Goal: Task Accomplishment & Management: Manage account settings

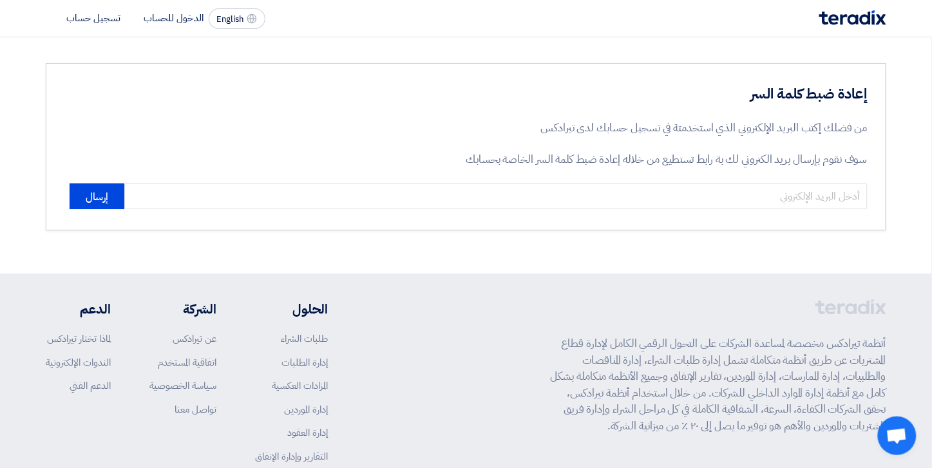
click at [814, 55] on section "إعادة ضبط كلمة السر من فضلك إكتب البريد الإلكتروني الذي استخدمتة في تسجيل حسابك…" at bounding box center [466, 146] width 932 height 219
click at [825, 48] on section "إعادة ضبط كلمة السر من فضلك إكتب البريد الإلكتروني الذي استخدمتة في تسجيل حسابك…" at bounding box center [466, 146] width 932 height 219
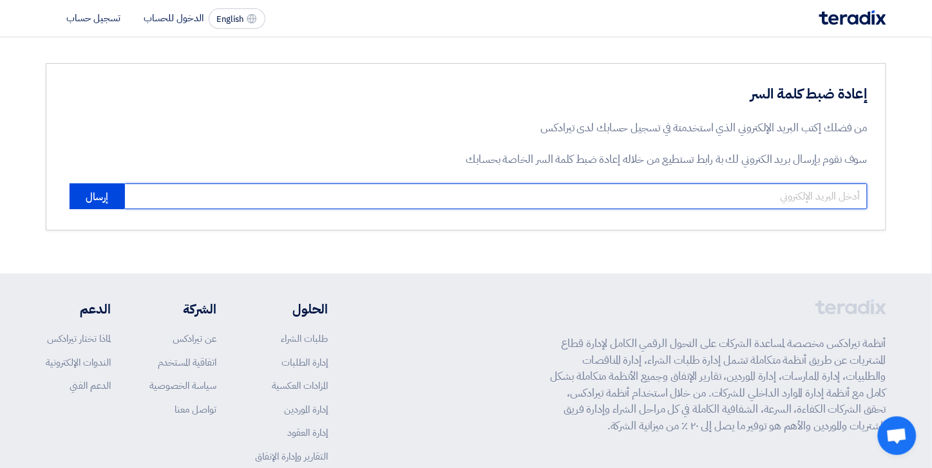
drag, startPoint x: 764, startPoint y: 195, endPoint x: 805, endPoint y: 175, distance: 45.5
click at [764, 195] on input "email" at bounding box center [495, 197] width 743 height 26
type input "[EMAIL_ADDRESS][DOMAIN_NAME]"
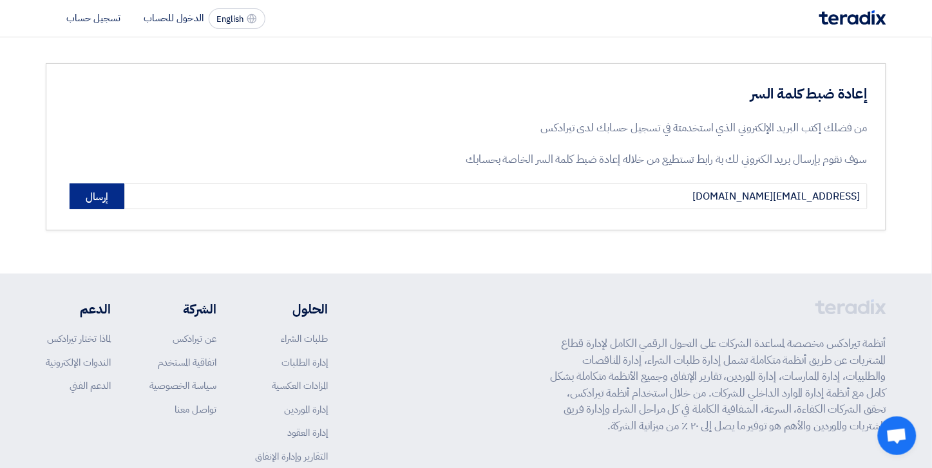
click at [97, 194] on button "إرسال" at bounding box center [97, 197] width 55 height 26
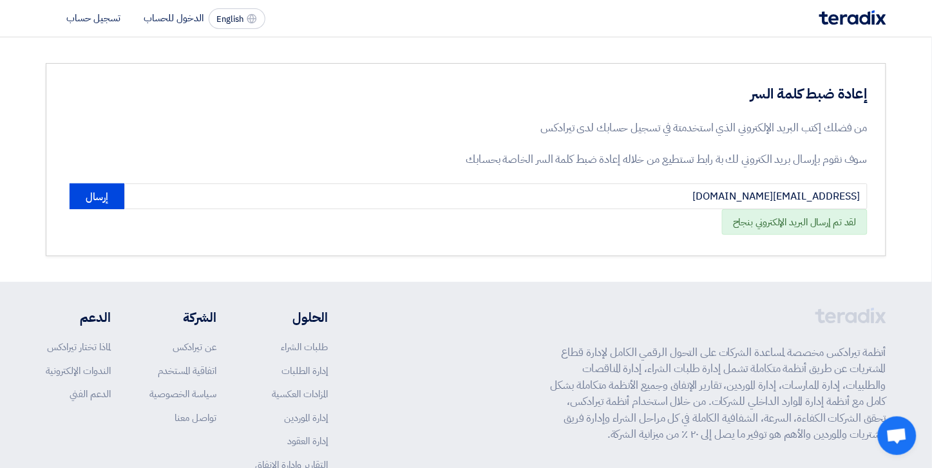
click at [865, 15] on img at bounding box center [853, 17] width 67 height 15
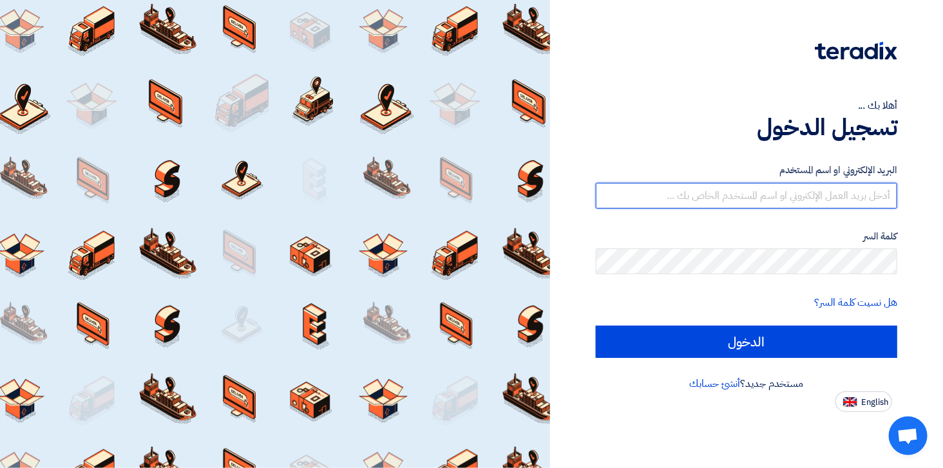
click at [847, 198] on input "text" at bounding box center [747, 196] width 302 height 26
type input "[EMAIL_ADDRESS][DOMAIN_NAME]"
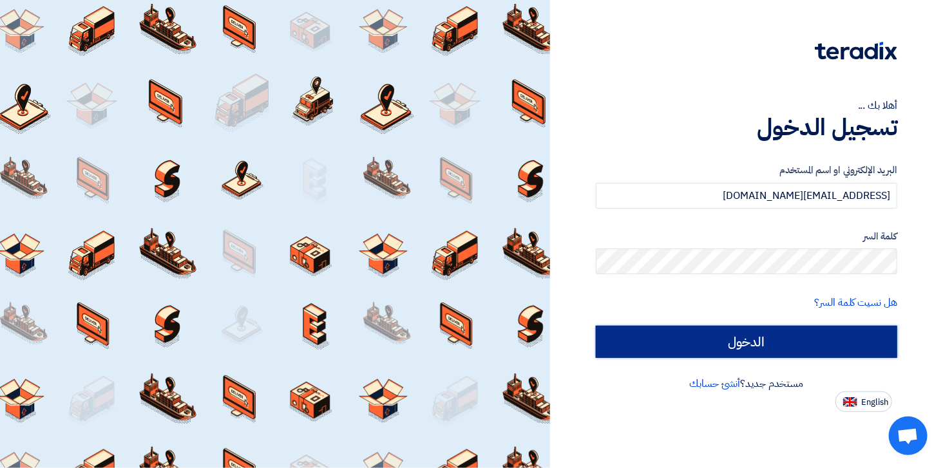
click at [711, 343] on input "الدخول" at bounding box center [747, 342] width 302 height 32
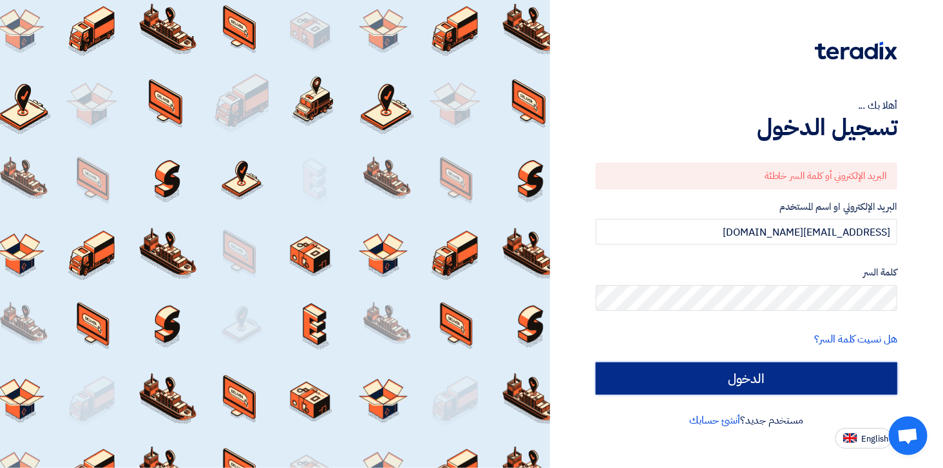
click at [799, 381] on input "الدخول" at bounding box center [747, 379] width 302 height 32
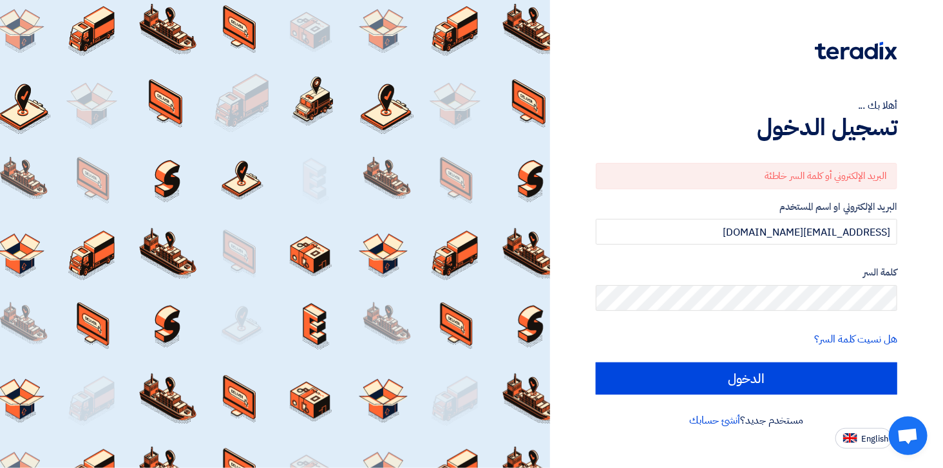
click at [758, 282] on div "كلمة السر" at bounding box center [747, 288] width 302 height 46
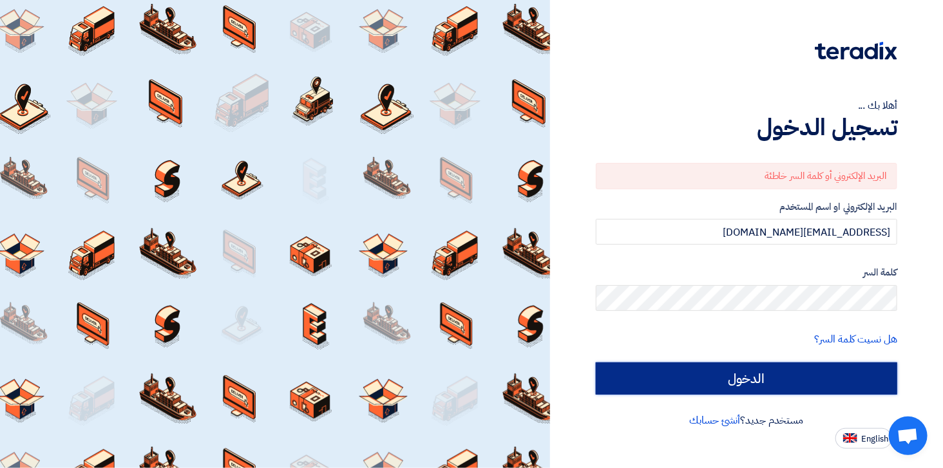
click at [817, 378] on input "الدخول" at bounding box center [747, 379] width 302 height 32
click at [863, 387] on input "الدخول" at bounding box center [747, 379] width 302 height 32
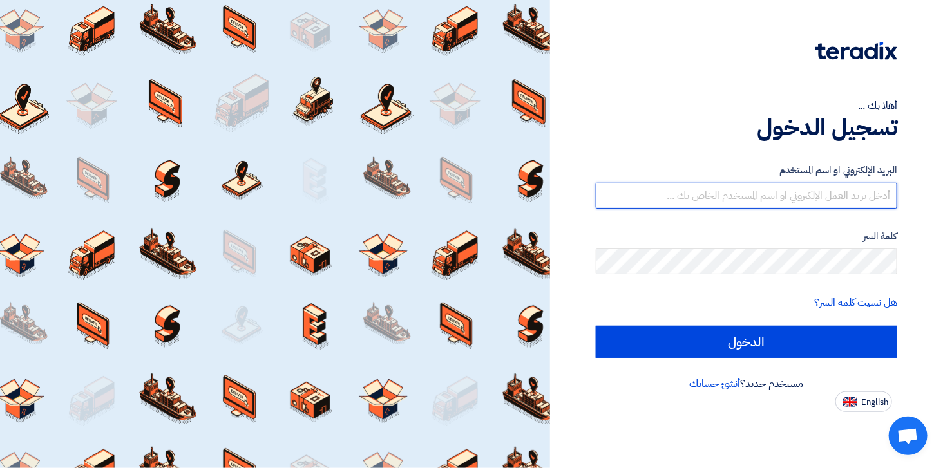
click at [877, 186] on input "text" at bounding box center [747, 196] width 302 height 26
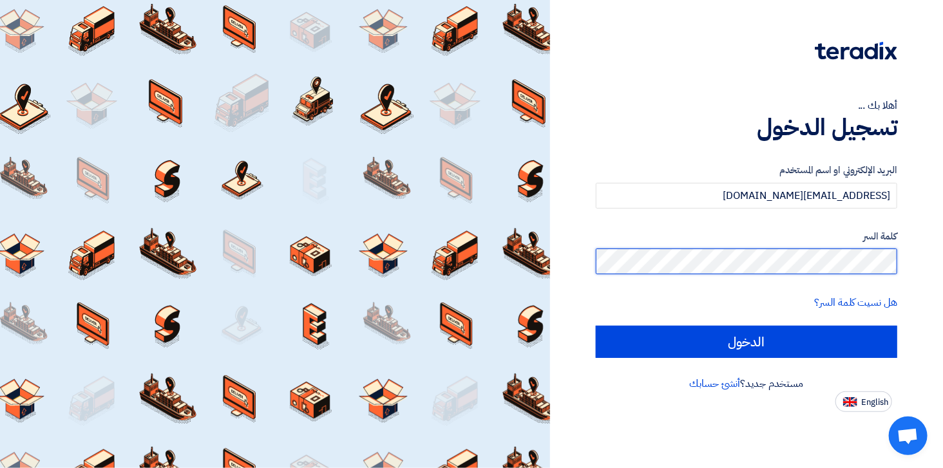
click at [596, 326] on input "الدخول" at bounding box center [747, 342] width 302 height 32
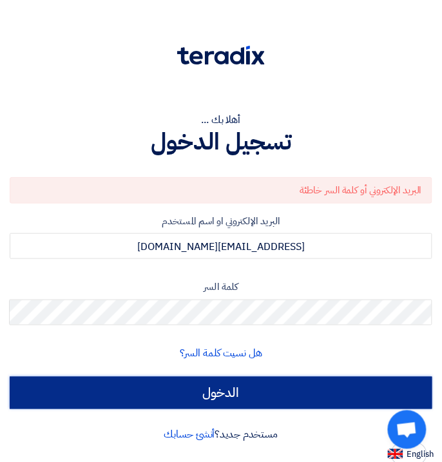
click at [272, 388] on input "الدخول" at bounding box center [221, 393] width 423 height 32
click at [216, 394] on input "الدخول" at bounding box center [221, 393] width 423 height 32
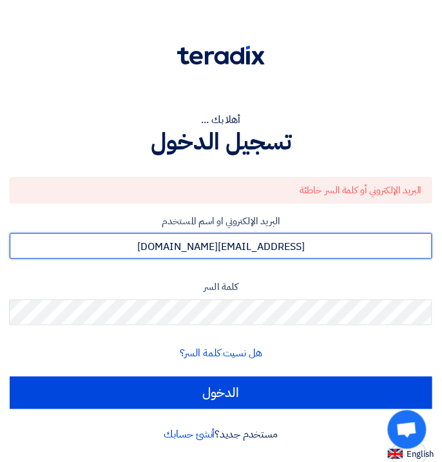
drag, startPoint x: 276, startPoint y: 255, endPoint x: 214, endPoint y: 254, distance: 61.9
click at [214, 254] on input "[EMAIL_ADDRESS][DOMAIN_NAME]" at bounding box center [221, 246] width 423 height 26
type input "ahram"
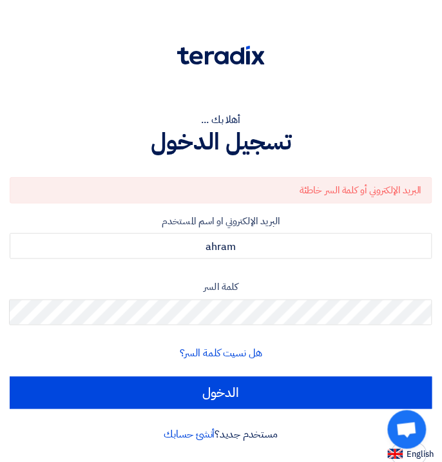
click at [33, 177] on div "البريد الإلكتروني أو كلمة السر خاطئة" at bounding box center [221, 190] width 423 height 26
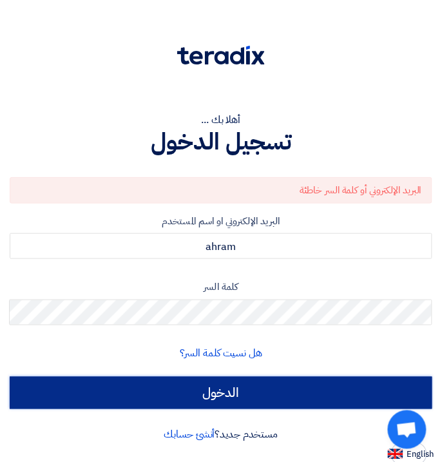
click at [233, 401] on input "الدخول" at bounding box center [221, 393] width 423 height 32
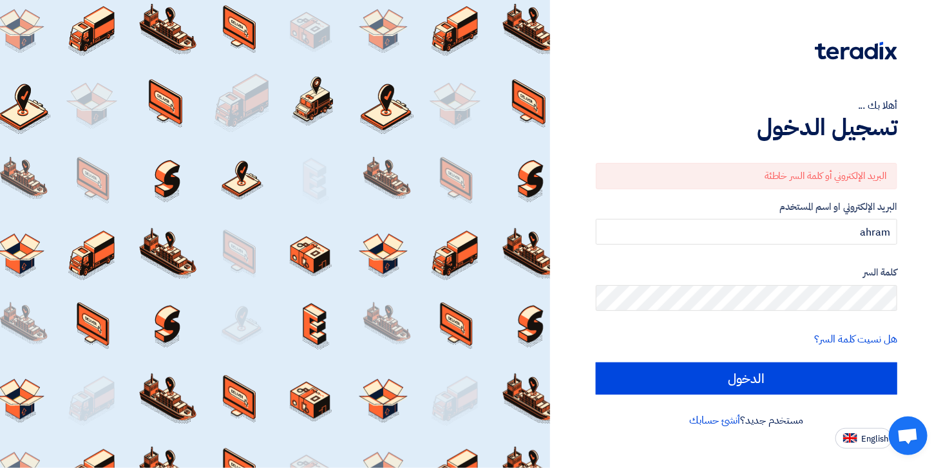
click at [662, 104] on div "أهلا بك ..." at bounding box center [747, 105] width 302 height 15
